Goal: Check status: Check status

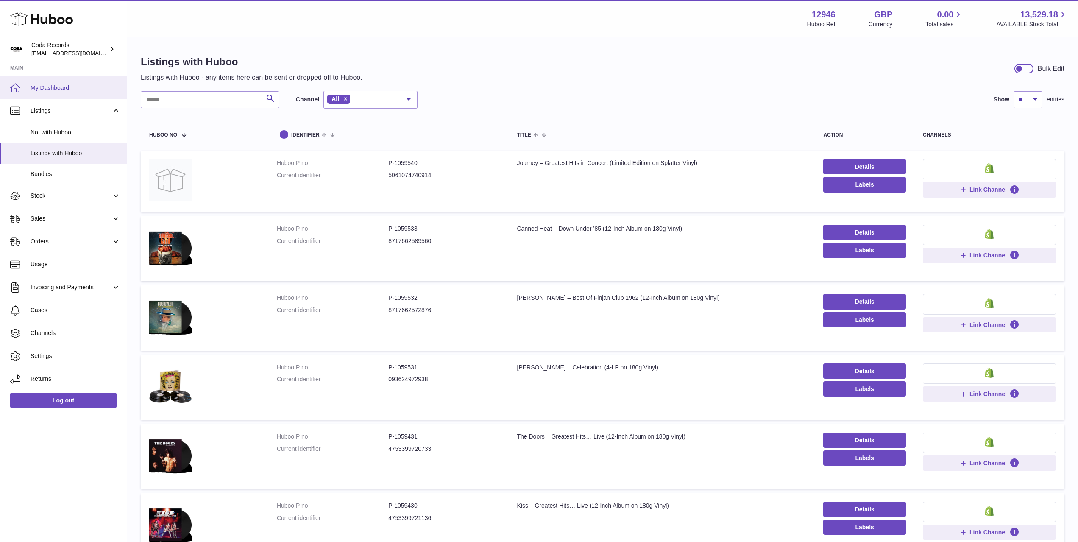
click at [81, 94] on link "My Dashboard" at bounding box center [63, 87] width 127 height 23
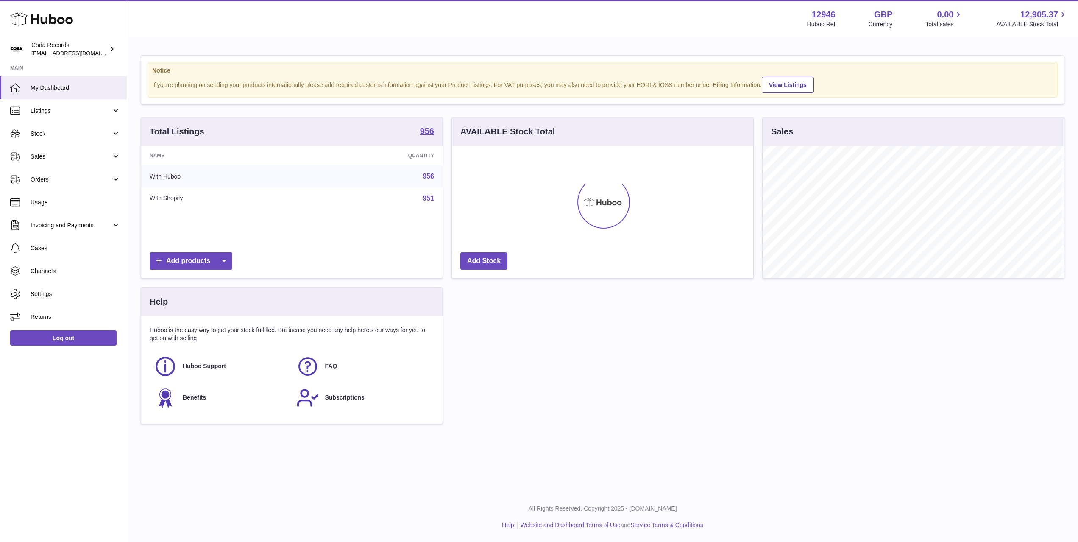
scroll to position [132, 301]
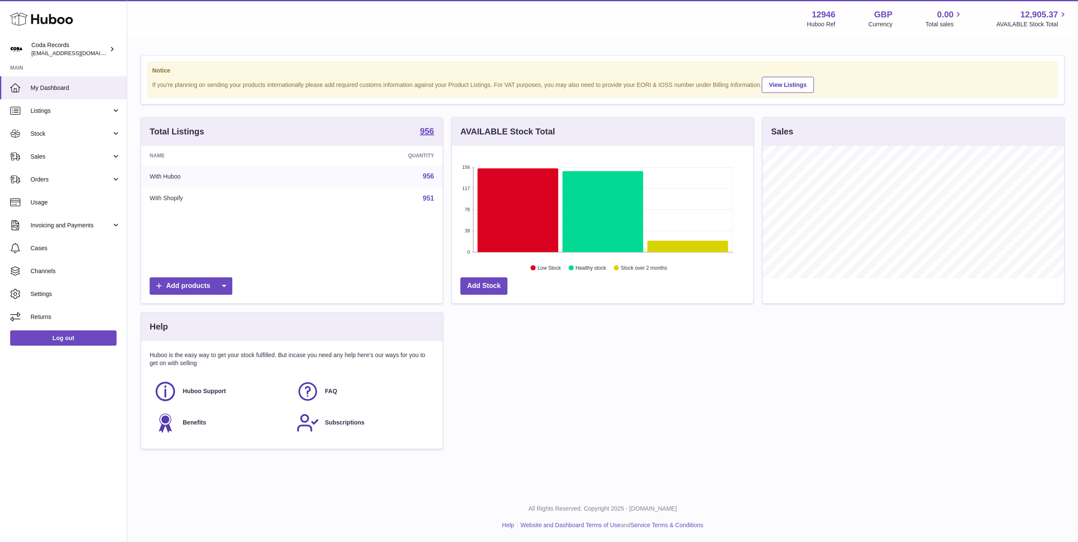
drag, startPoint x: 62, startPoint y: 141, endPoint x: 66, endPoint y: 145, distance: 5.1
click at [62, 141] on link "Stock" at bounding box center [63, 133] width 127 height 23
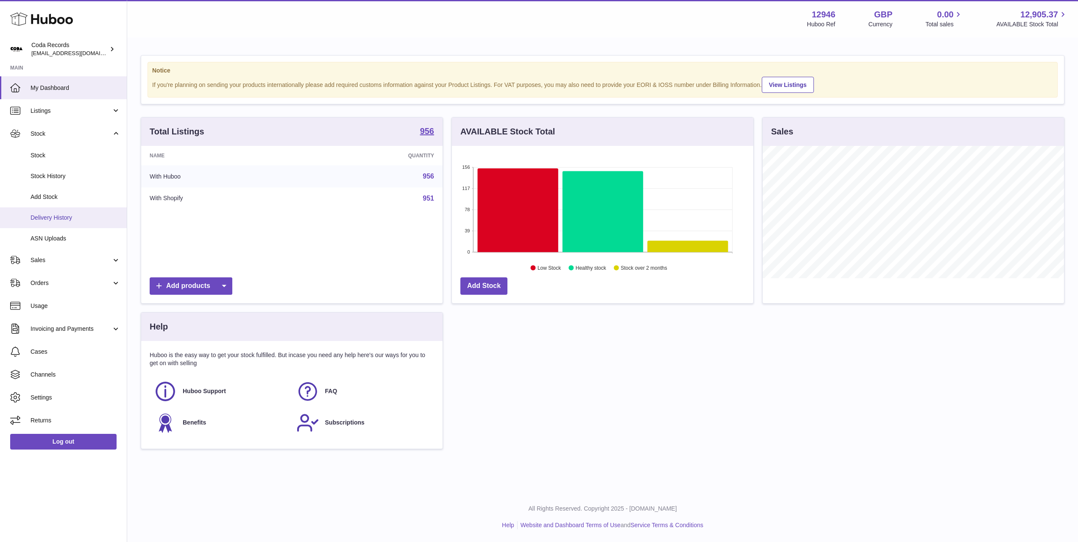
click at [73, 218] on span "Delivery History" at bounding box center [76, 218] width 90 height 8
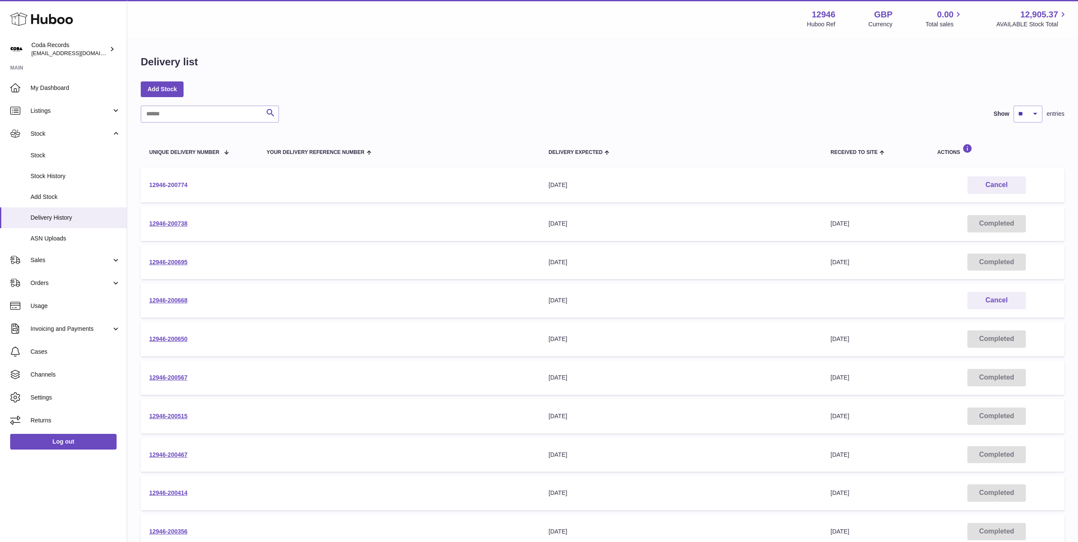
click at [177, 188] on link "12946-200774" at bounding box center [168, 184] width 38 height 7
click at [183, 222] on link "12946-200738" at bounding box center [168, 223] width 38 height 7
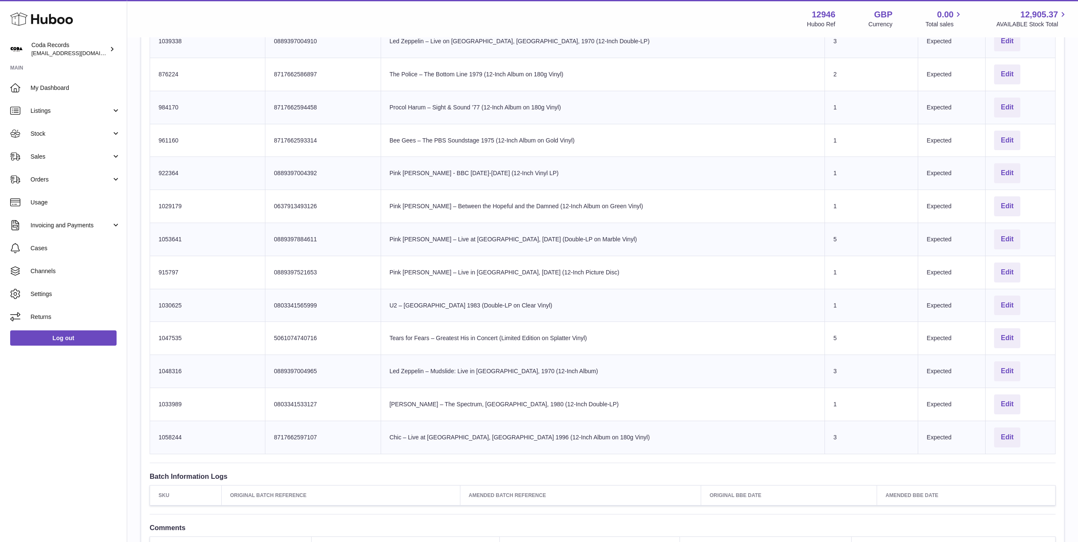
scroll to position [445, 0]
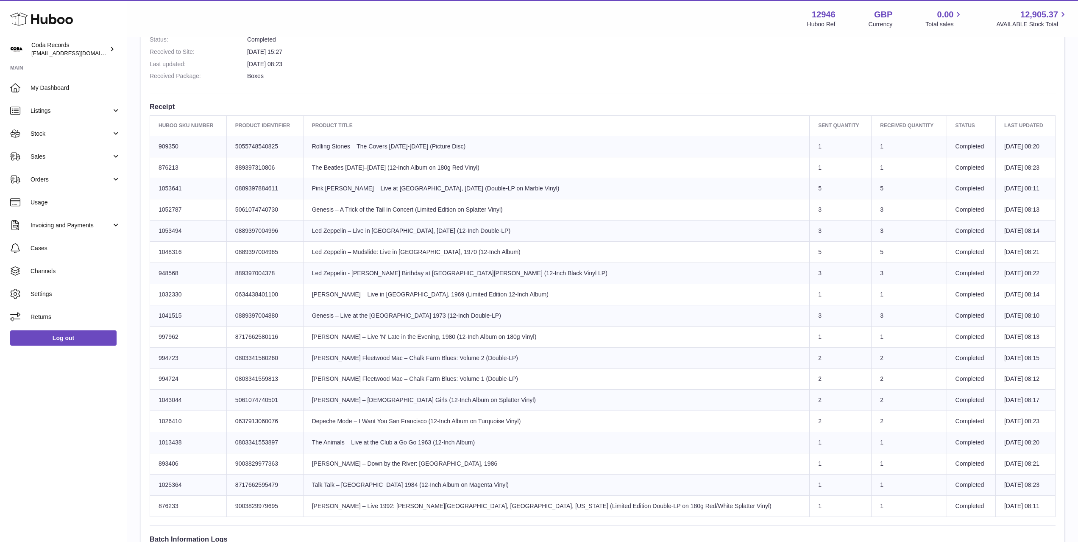
scroll to position [241, 0]
click at [78, 157] on span "Sales" at bounding box center [71, 157] width 81 height 8
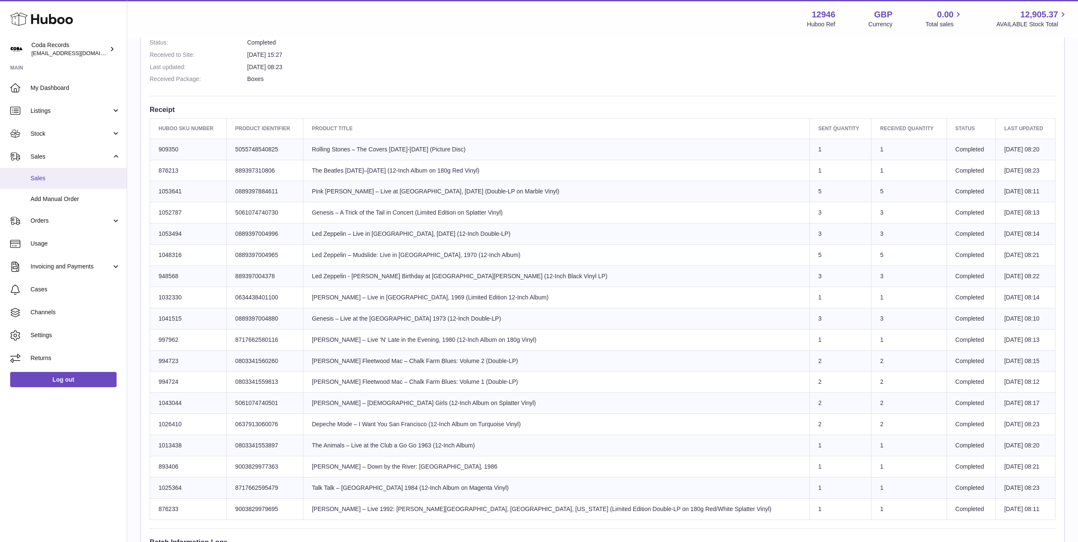
drag, startPoint x: 80, startPoint y: 175, endPoint x: 89, endPoint y: 176, distance: 8.9
click at [80, 175] on span "Sales" at bounding box center [76, 178] width 90 height 8
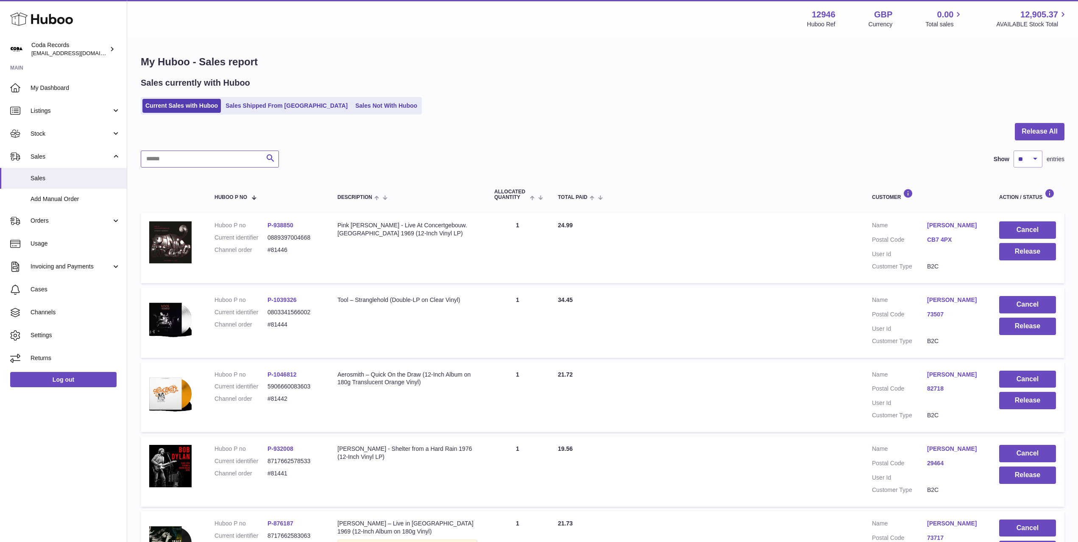
click at [211, 159] on input "text" at bounding box center [210, 159] width 138 height 17
type input "***"
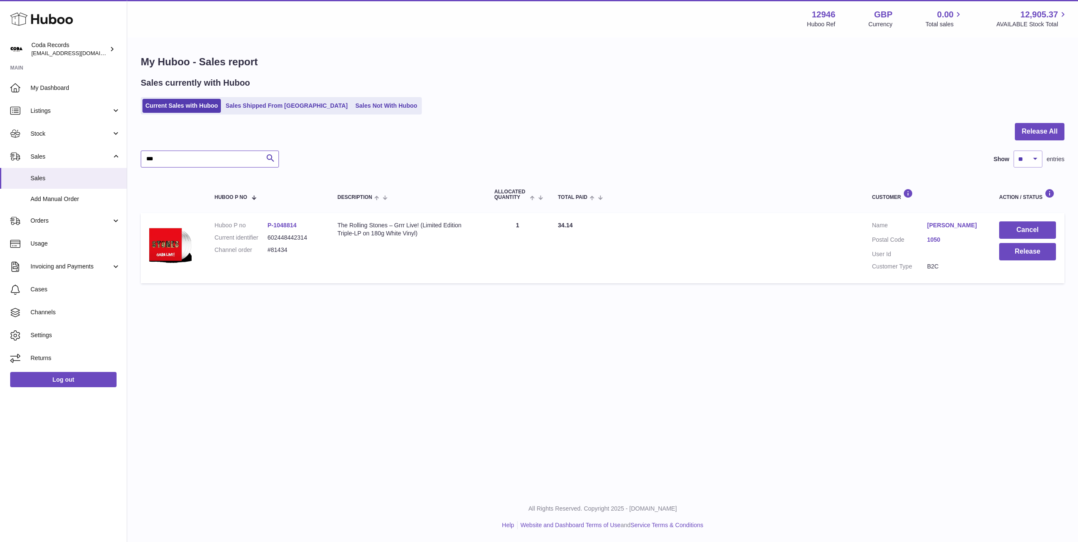
click at [185, 154] on input "***" at bounding box center [210, 159] width 138 height 17
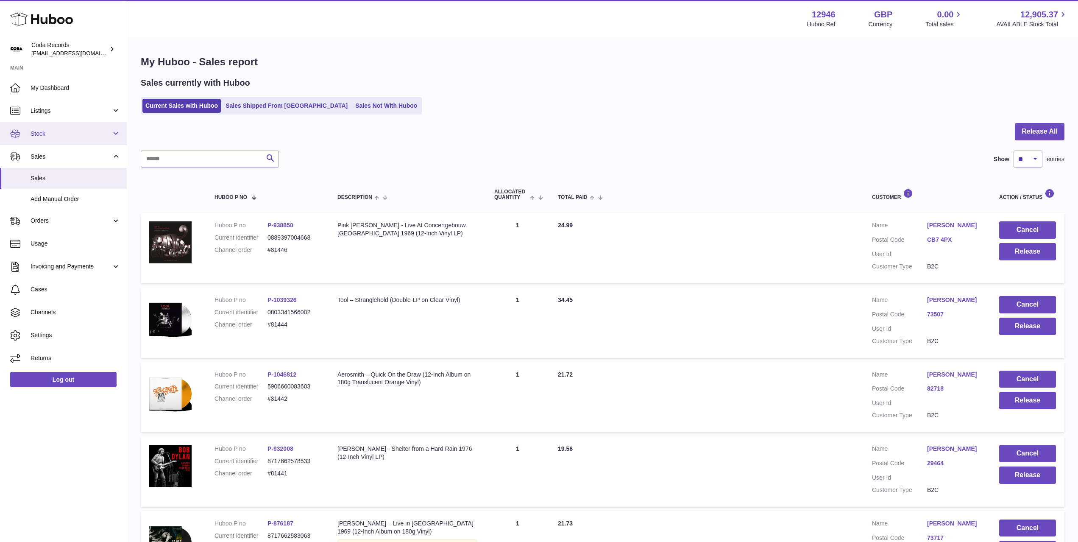
click at [77, 139] on link "Stock" at bounding box center [63, 133] width 127 height 23
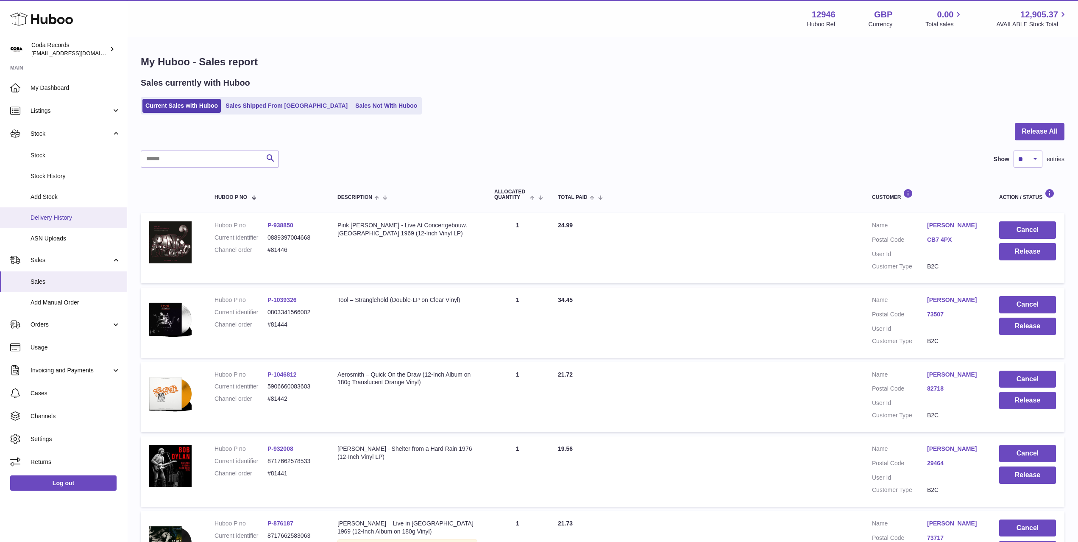
click at [82, 215] on span "Delivery History" at bounding box center [76, 218] width 90 height 8
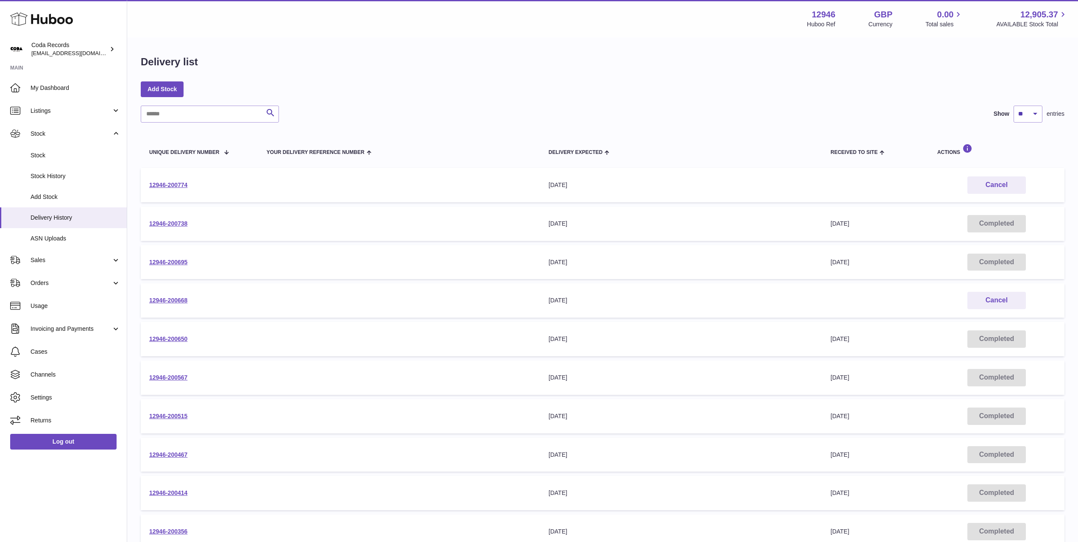
click at [382, 92] on div "Add Stock" at bounding box center [603, 88] width 924 height 15
click at [179, 221] on link "12946-200738" at bounding box center [168, 223] width 38 height 7
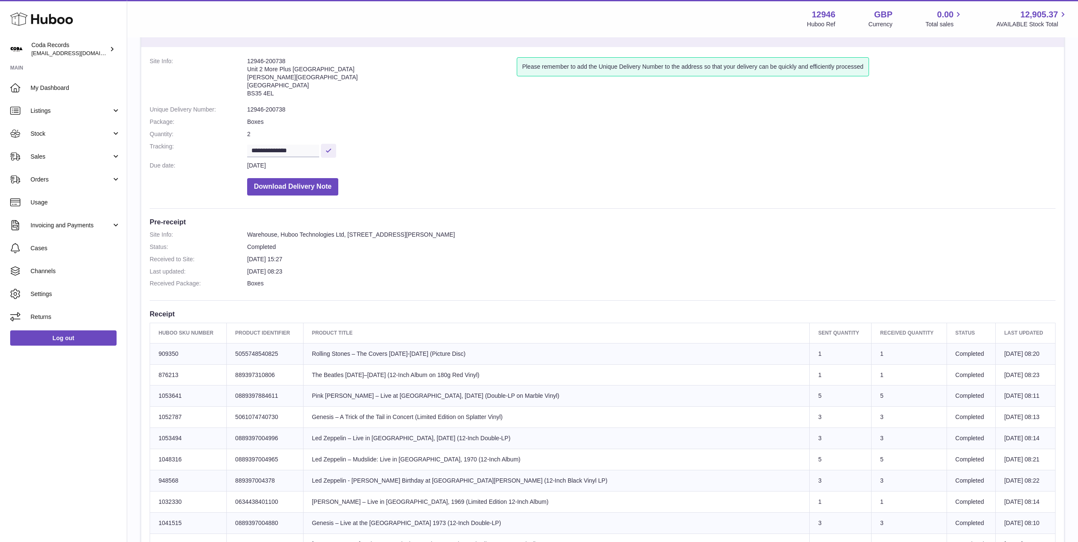
scroll to position [36, 0]
click at [84, 155] on span "Sales" at bounding box center [71, 157] width 81 height 8
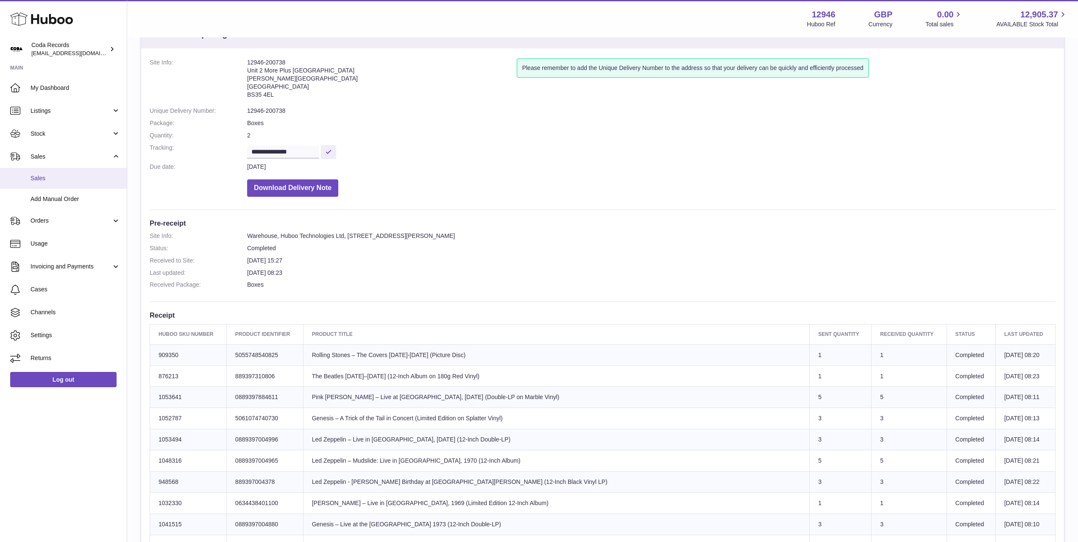
click at [86, 183] on link "Sales" at bounding box center [63, 178] width 127 height 21
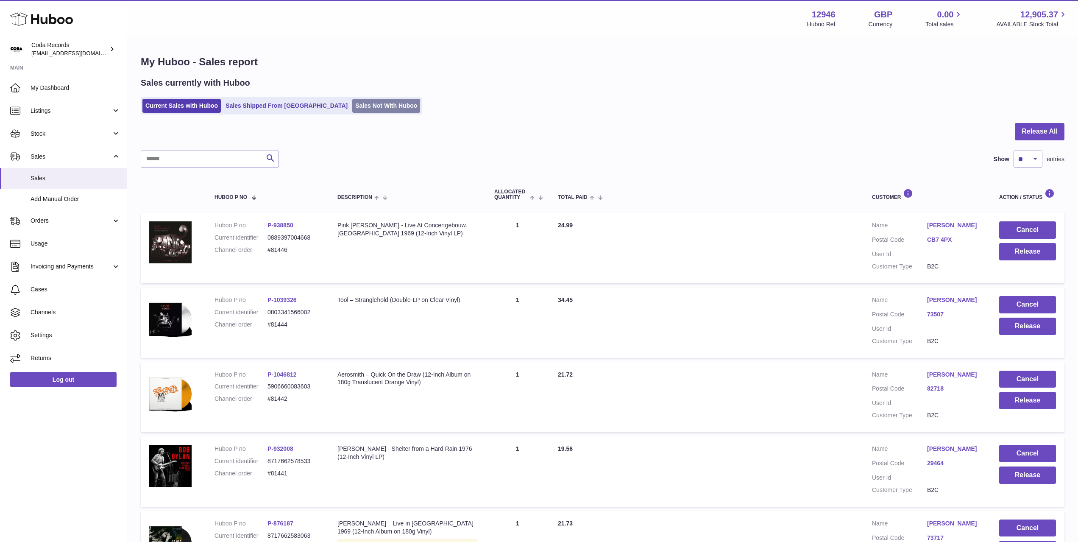
click at [352, 105] on link "Sales Not With Huboo" at bounding box center [386, 106] width 68 height 14
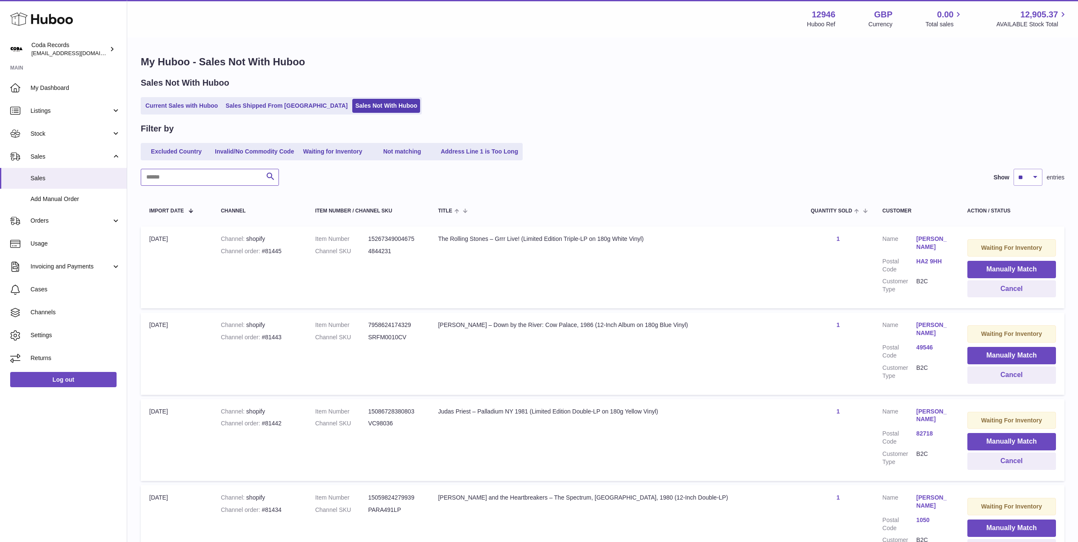
click at [219, 178] on input "text" at bounding box center [210, 177] width 138 height 17
type input "****"
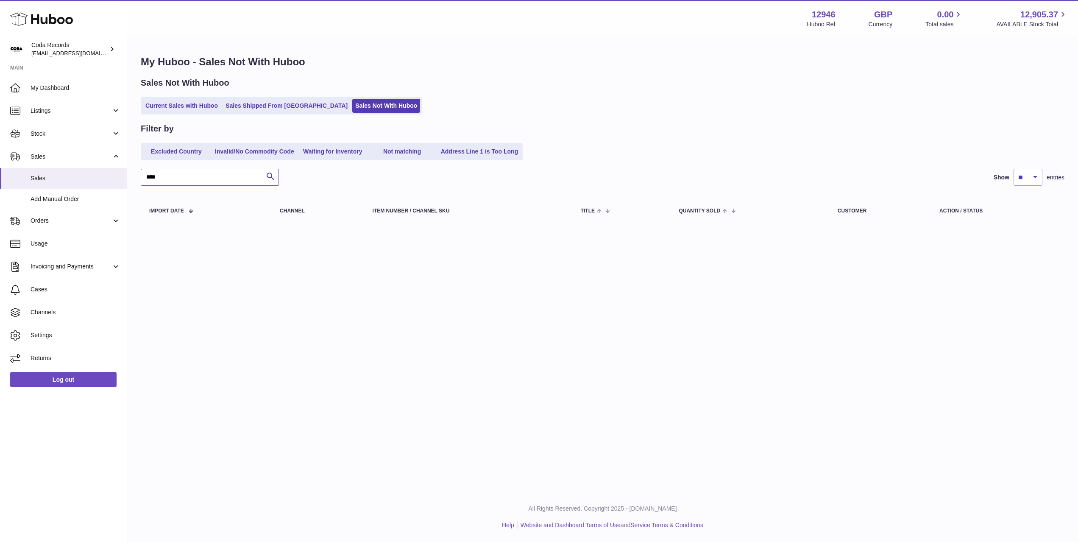
click at [198, 179] on input "****" at bounding box center [210, 177] width 138 height 17
click at [197, 179] on input "****" at bounding box center [210, 177] width 138 height 17
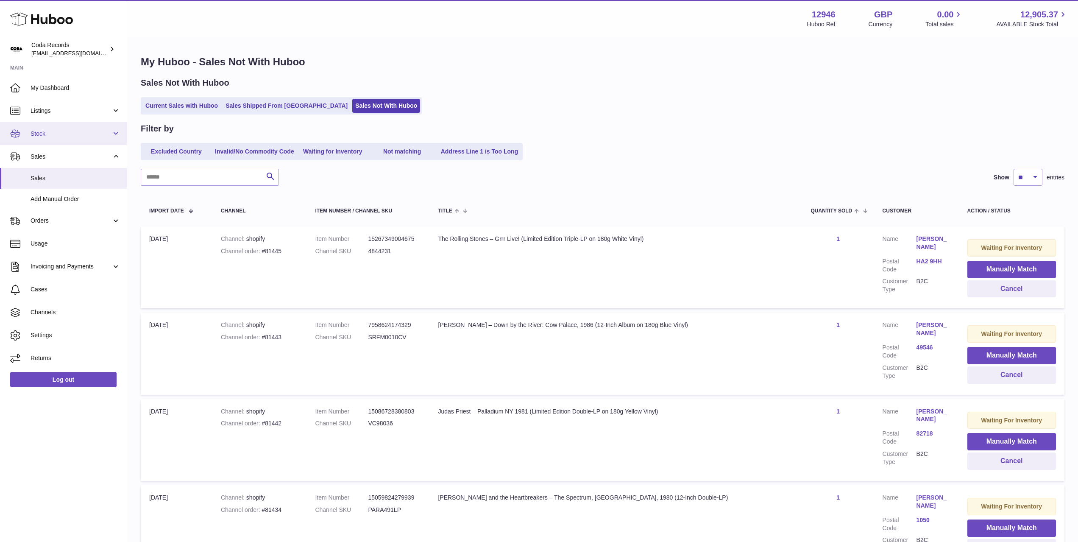
click at [73, 139] on link "Stock" at bounding box center [63, 133] width 127 height 23
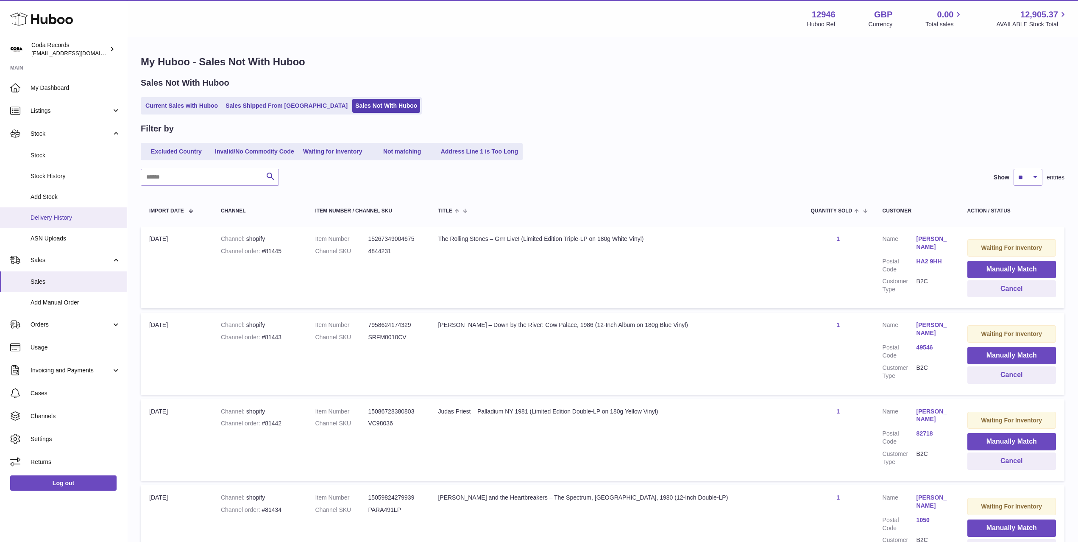
click at [75, 219] on span "Delivery History" at bounding box center [76, 218] width 90 height 8
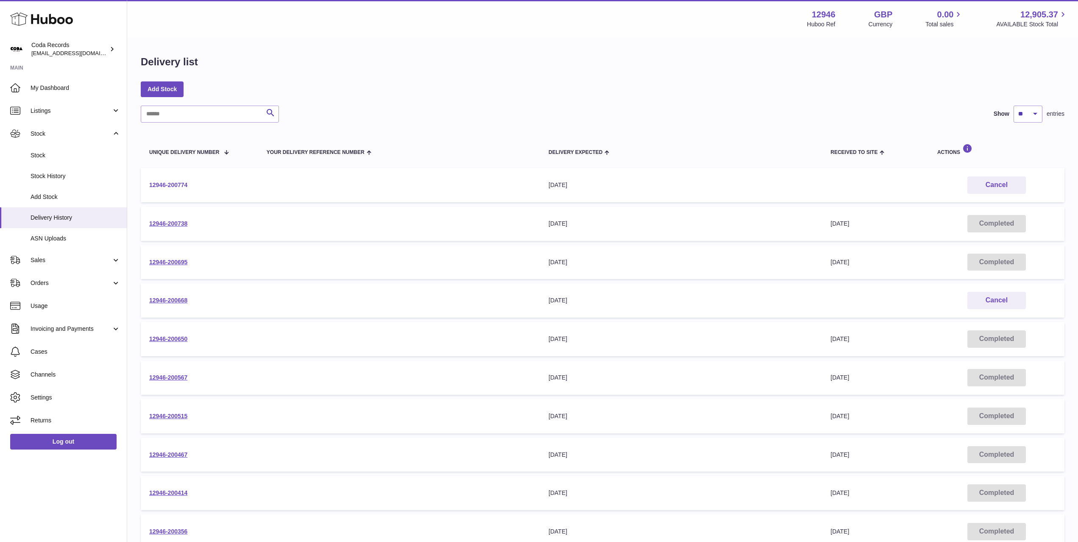
drag, startPoint x: 168, startPoint y: 185, endPoint x: 182, endPoint y: 183, distance: 13.8
click at [168, 185] on link "12946-200774" at bounding box center [168, 184] width 38 height 7
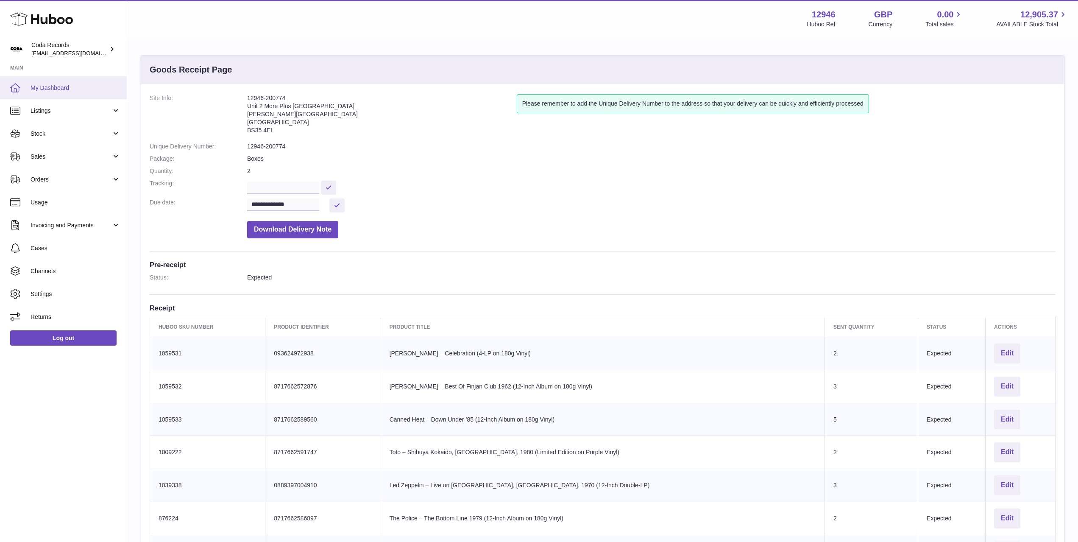
click at [73, 93] on link "My Dashboard" at bounding box center [63, 87] width 127 height 23
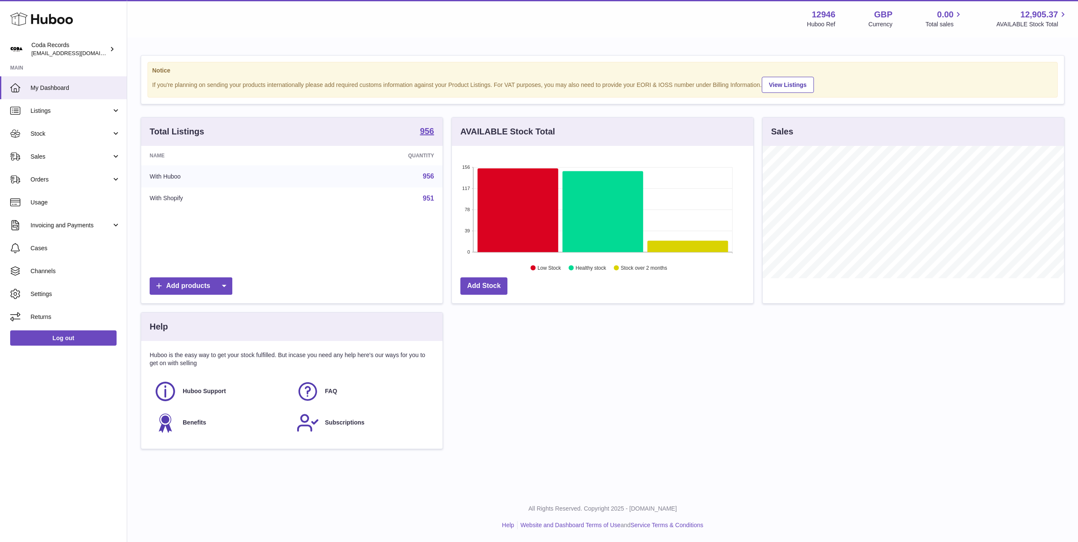
scroll to position [132, 301]
